Goal: Information Seeking & Learning: Learn about a topic

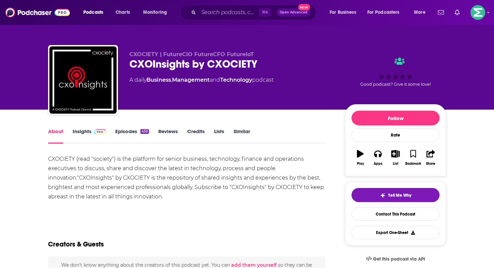
click at [240, 133] on link "Similar" at bounding box center [241, 135] width 16 height 15
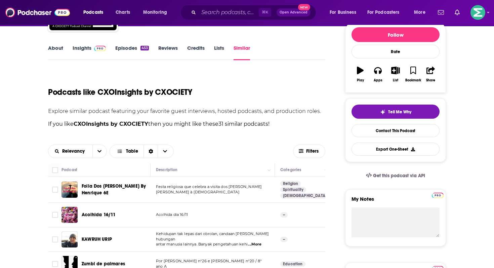
scroll to position [32, 0]
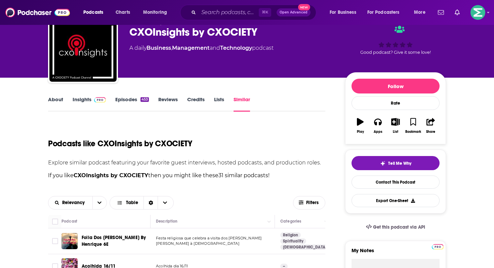
click at [130, 100] on link "Episodes 453" at bounding box center [132, 103] width 34 height 15
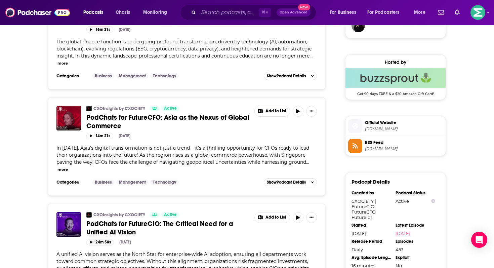
scroll to position [601, 0]
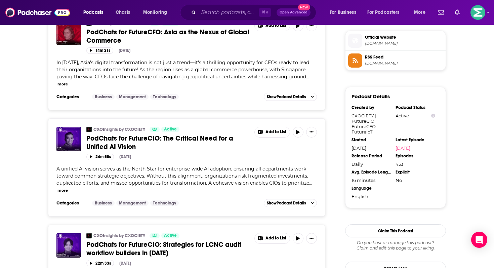
click at [61, 187] on button "more" at bounding box center [62, 190] width 10 height 6
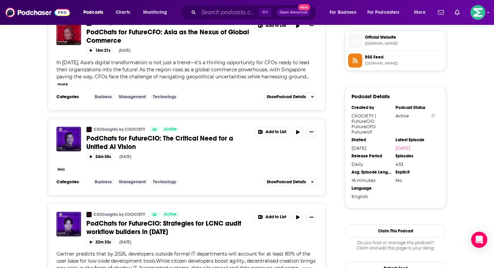
click at [61, 166] on button "less" at bounding box center [60, 169] width 7 height 6
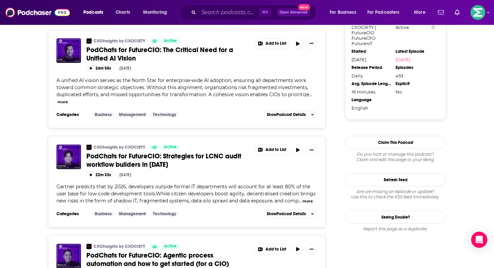
scroll to position [689, 0]
click at [307, 198] on button "more" at bounding box center [307, 201] width 10 height 6
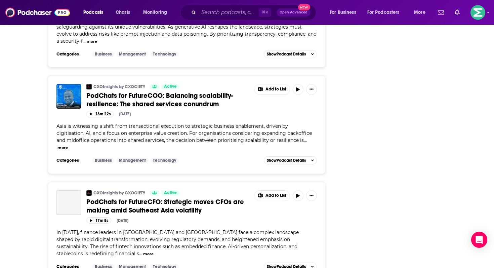
scroll to position [1846, 0]
